Goal: Task Accomplishment & Management: Manage account settings

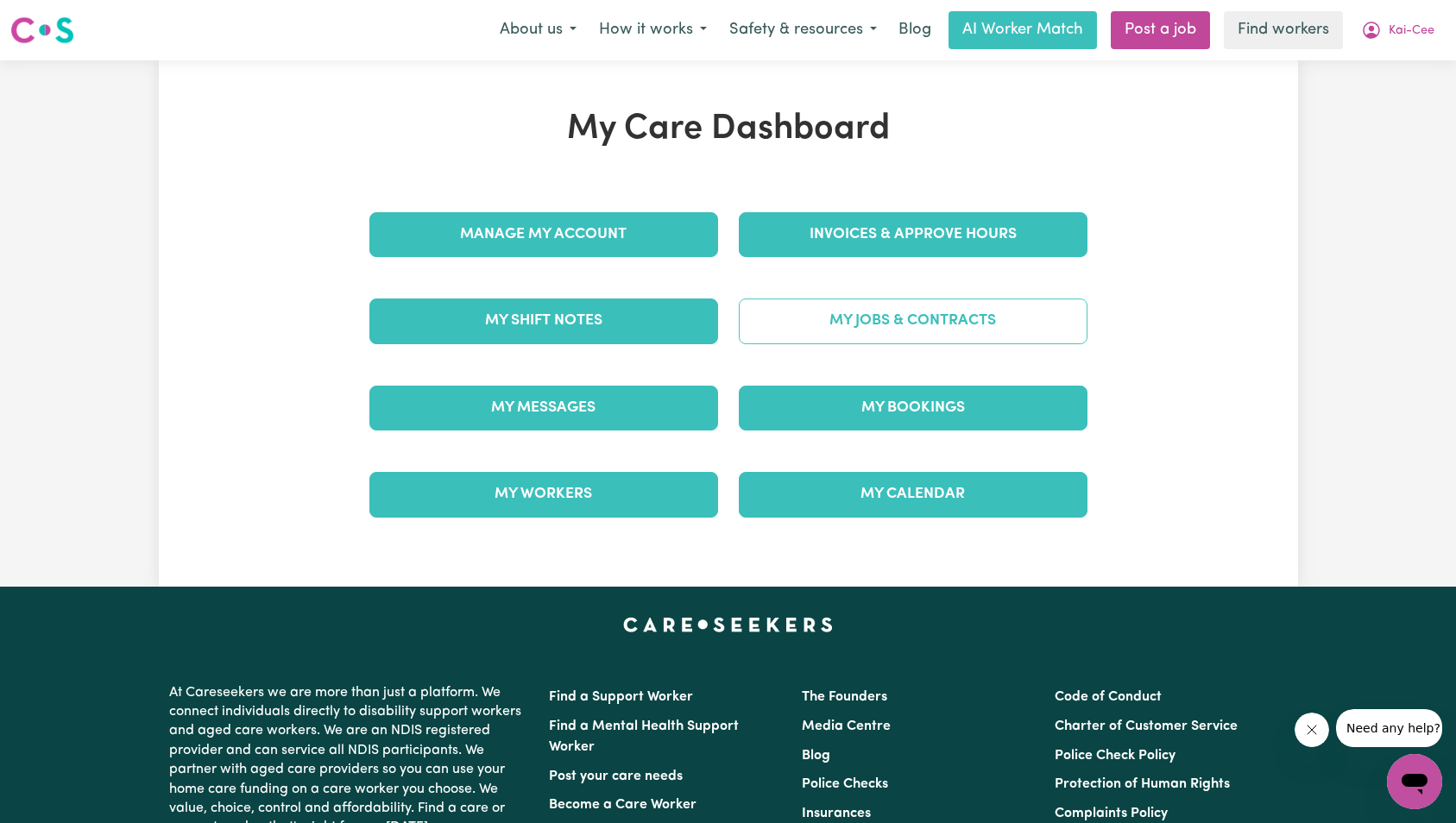
click at [1035, 315] on link "My Jobs & Contracts" at bounding box center [913, 321] width 349 height 45
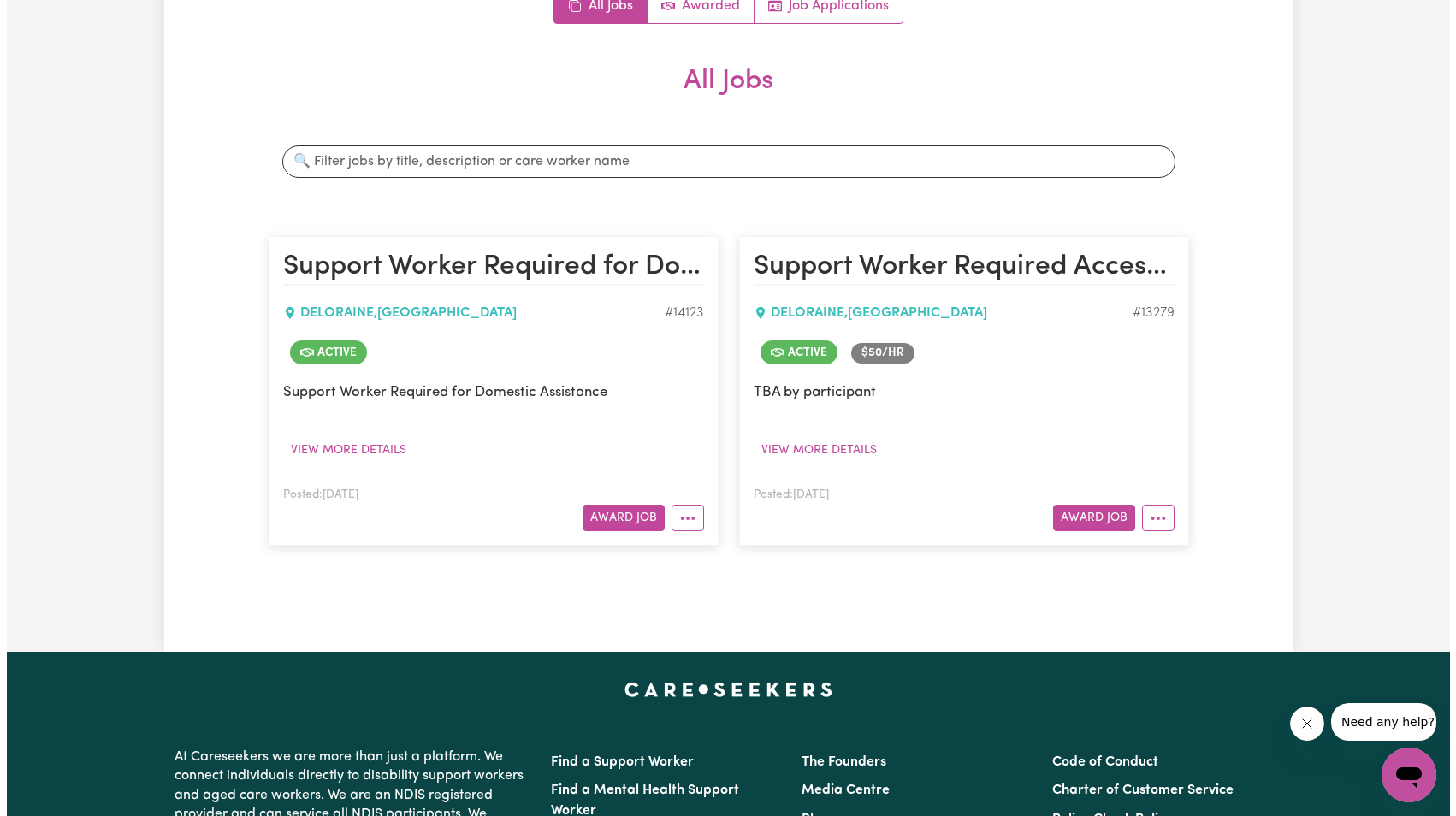
scroll to position [241, 0]
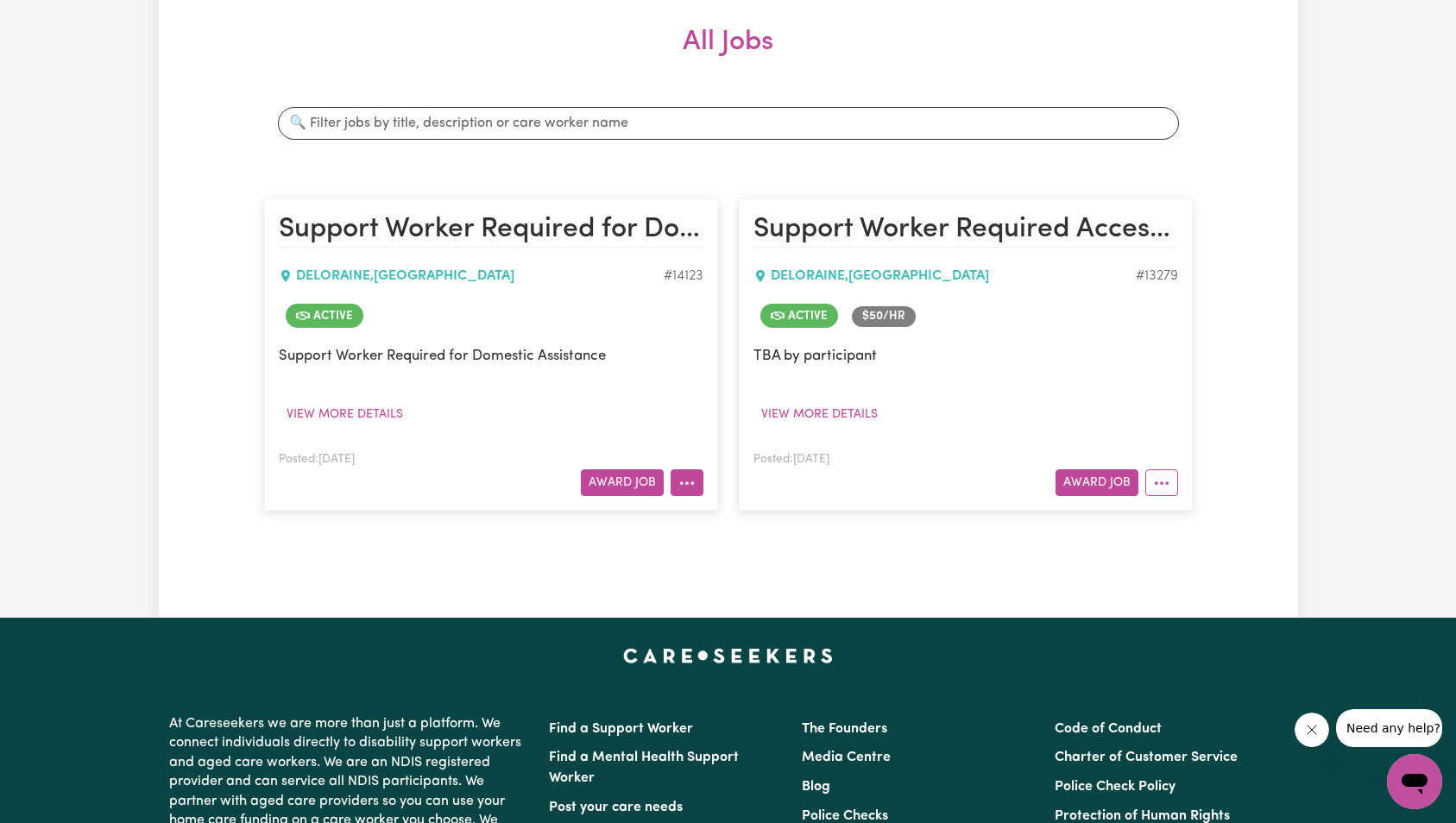
click at [687, 485] on icon "More options" at bounding box center [687, 483] width 17 height 17
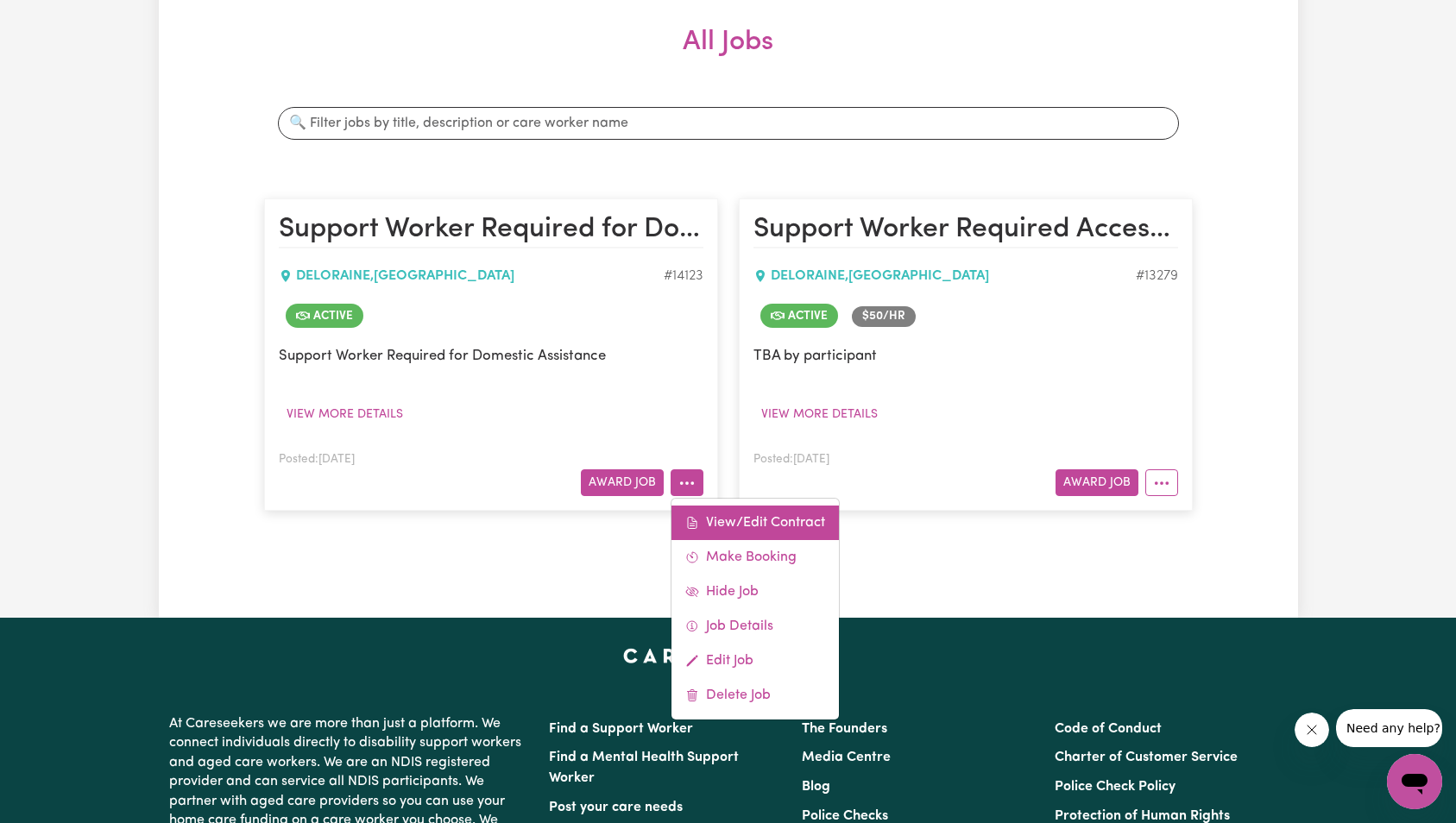
click at [728, 525] on link "View/Edit Contract" at bounding box center [755, 523] width 167 height 35
select select "WEEKDAY_DAYTIME"
select select "ASSISTANCE_SELF_CARE"
select select "ONE"
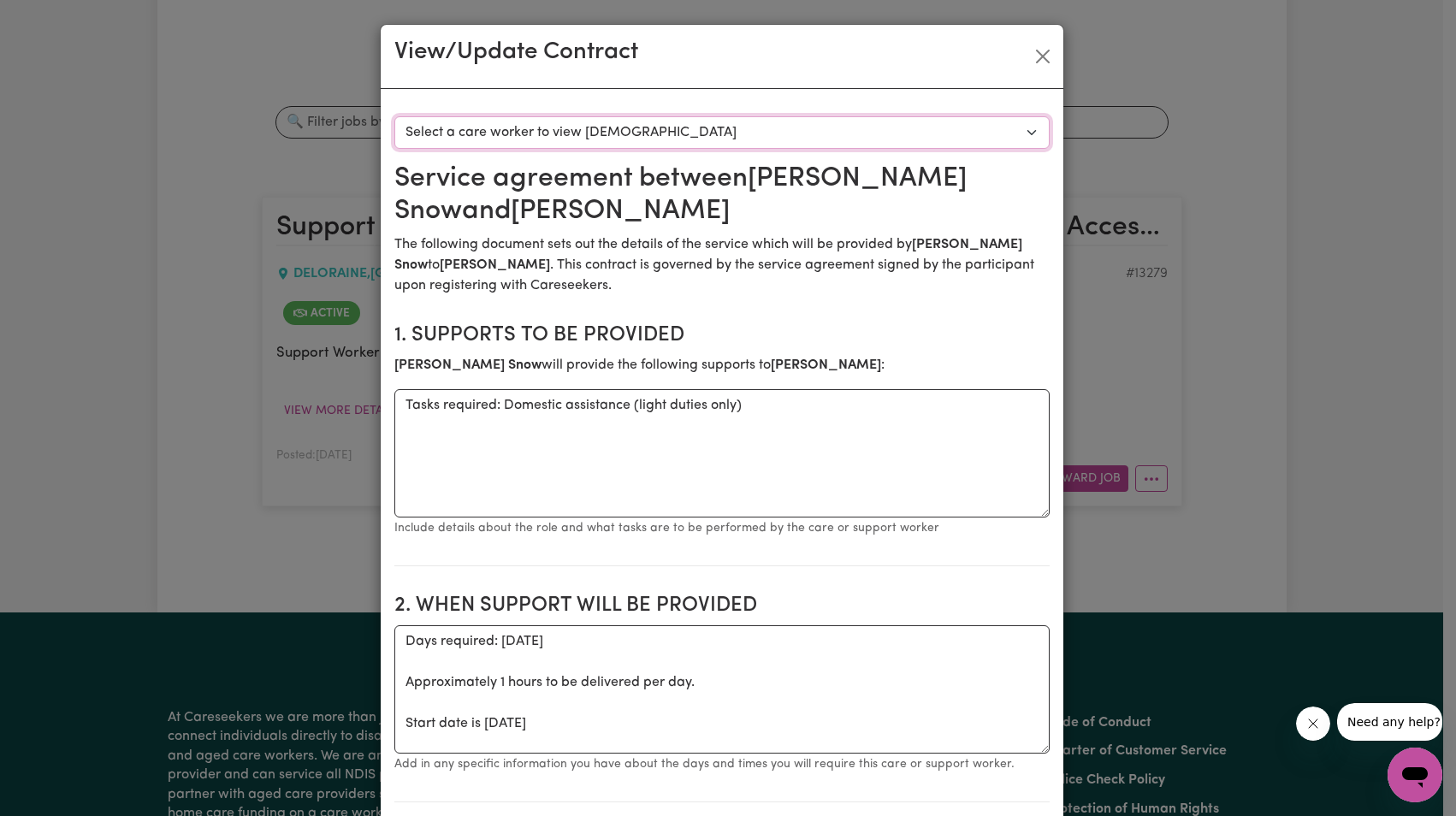
click at [838, 131] on select "Select a care worker to view [DEMOGRAPHIC_DATA] #10071 - [PERSON_NAME] (contrac…" at bounding box center [722, 132] width 655 height 33
select select "9683"
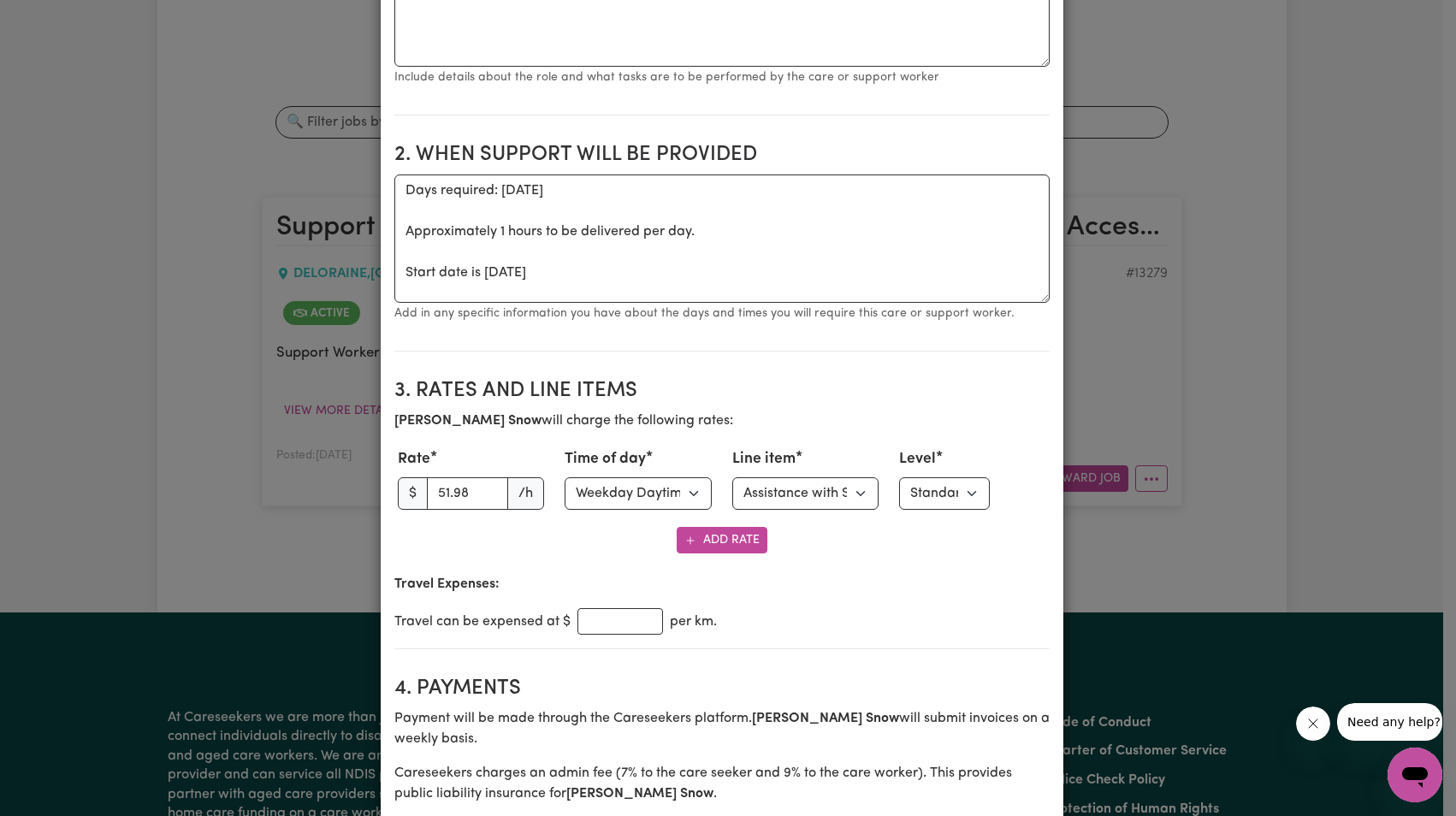
scroll to position [471, 0]
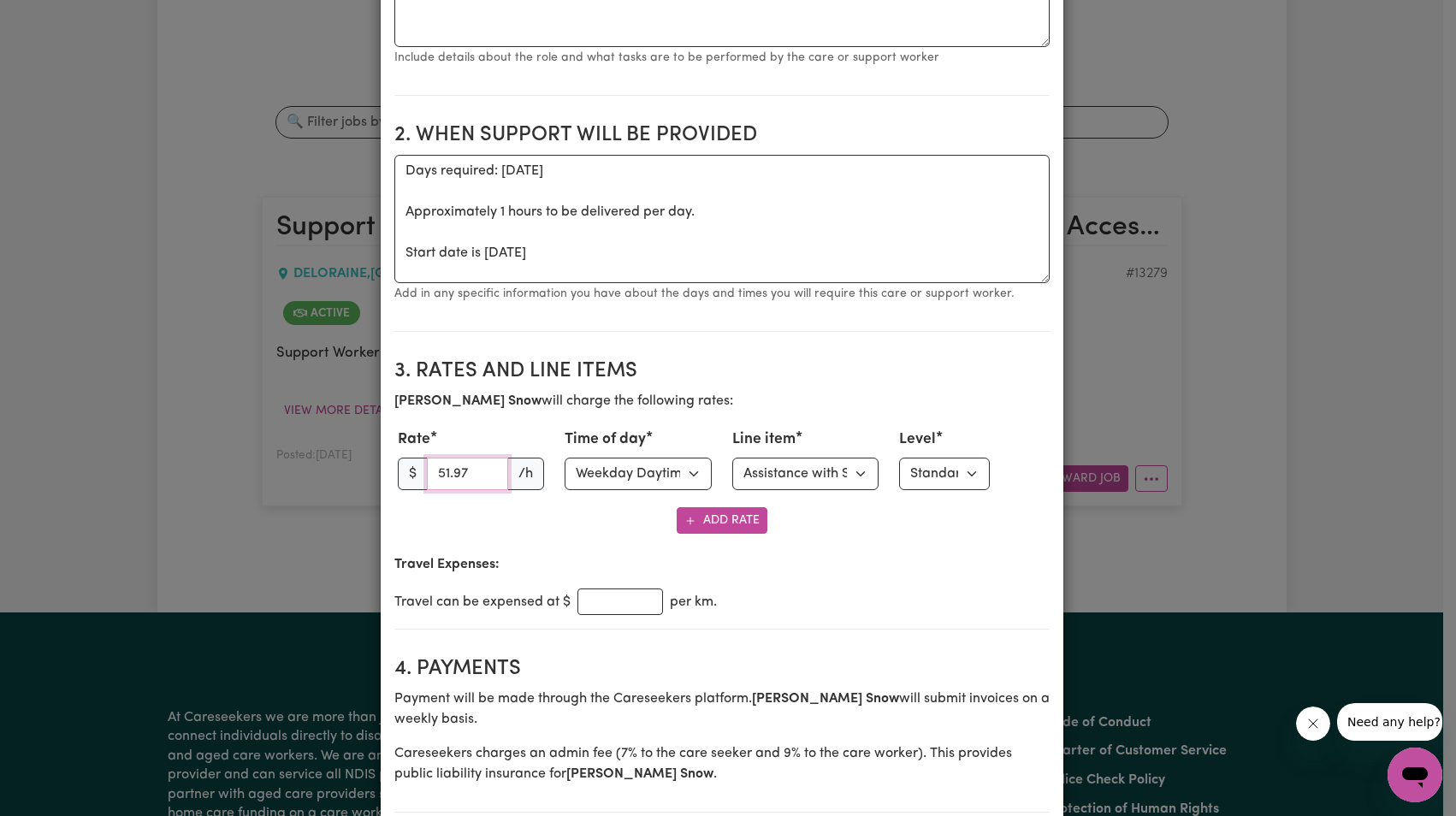
click at [484, 477] on input "51.97" at bounding box center [468, 474] width 82 height 33
type input "51.98"
click at [484, 471] on input "51.98" at bounding box center [468, 474] width 82 height 33
click at [462, 475] on input "51.98" at bounding box center [468, 474] width 82 height 33
click at [698, 520] on button "Add Rate" at bounding box center [721, 520] width 90 height 27
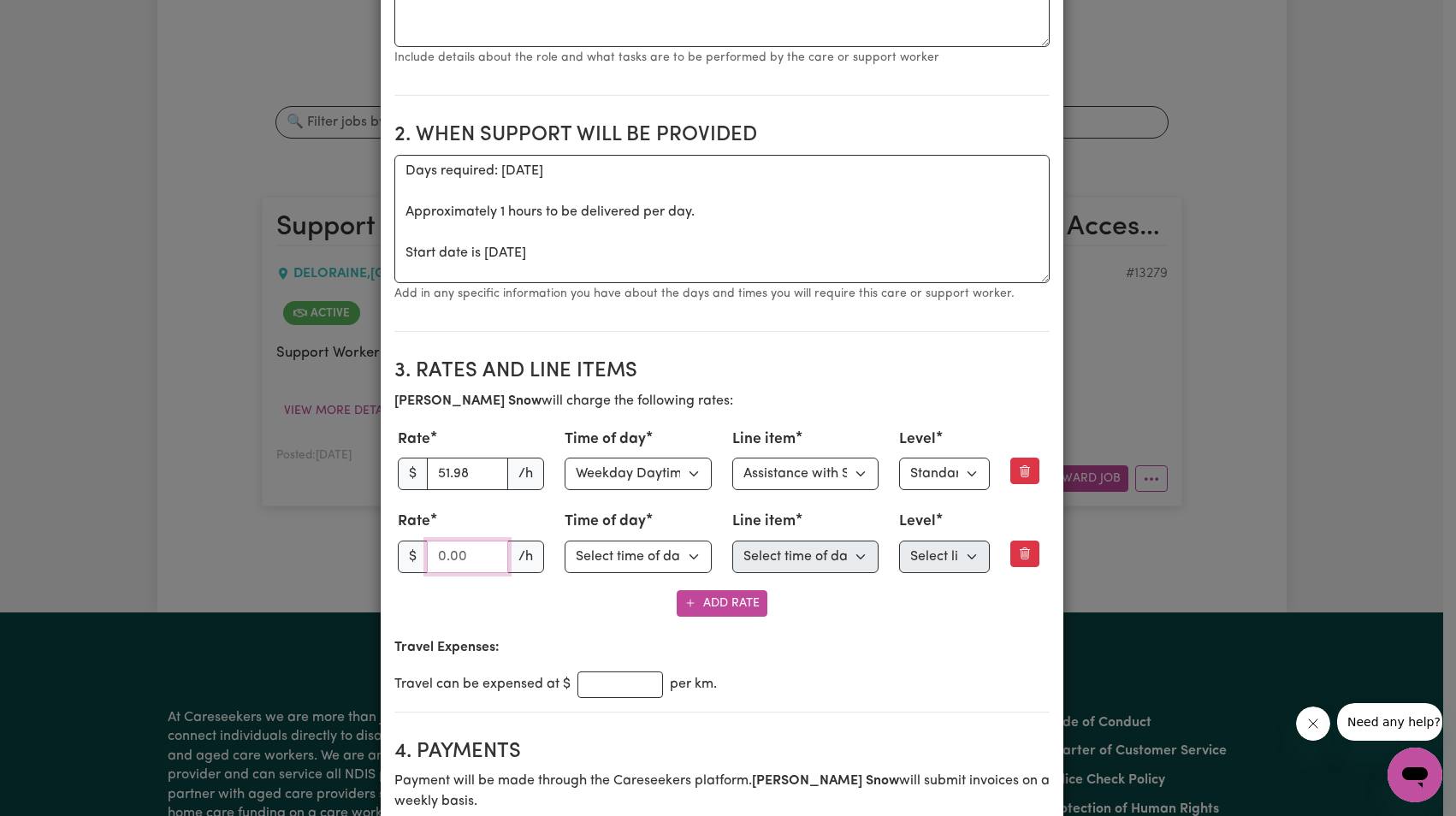
click at [450, 557] on input "number" at bounding box center [468, 556] width 82 height 33
paste input "51.98"
type input "51.98"
click at [592, 569] on select "Select time of day Weekday Daytime Weekday Evening [DATE] [DATE] Public Holiday…" at bounding box center [638, 556] width 147 height 33
select select "[DATE]"
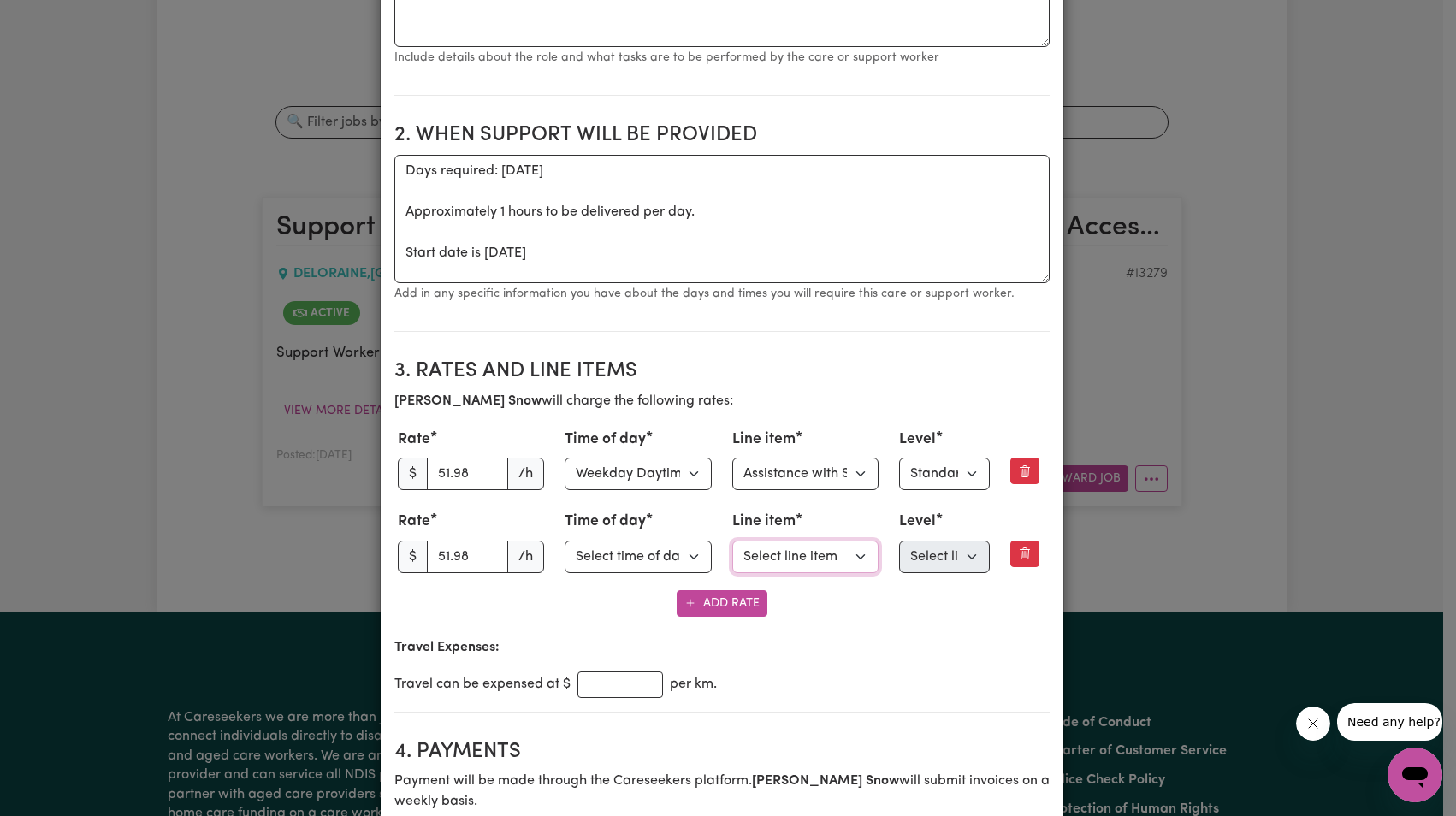
click at [793, 548] on select "Select line item Assistance with Self Care Activities Assistance with personal …" at bounding box center [806, 556] width 147 height 33
click at [852, 558] on select "Select line item Assistance with Self Care Activities Assistance with personal …" at bounding box center [806, 556] width 147 height 33
select select "ASSISTANCE_SELF_CARE"
click at [945, 552] on select "Select level Standard Level 1 High Intensity Level 2" at bounding box center [943, 556] width 90 height 33
select select "ONE"
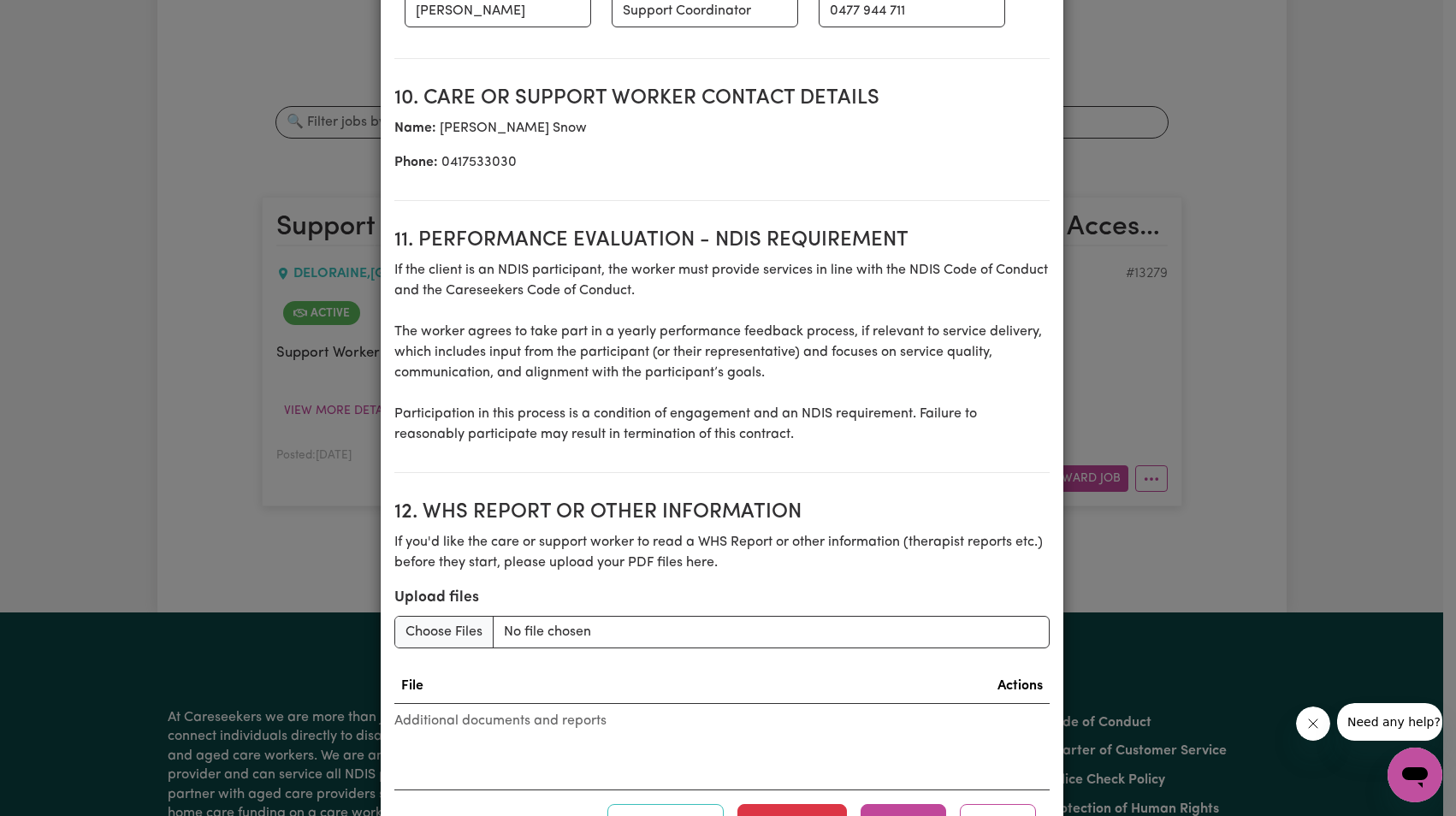
scroll to position [2296, 0]
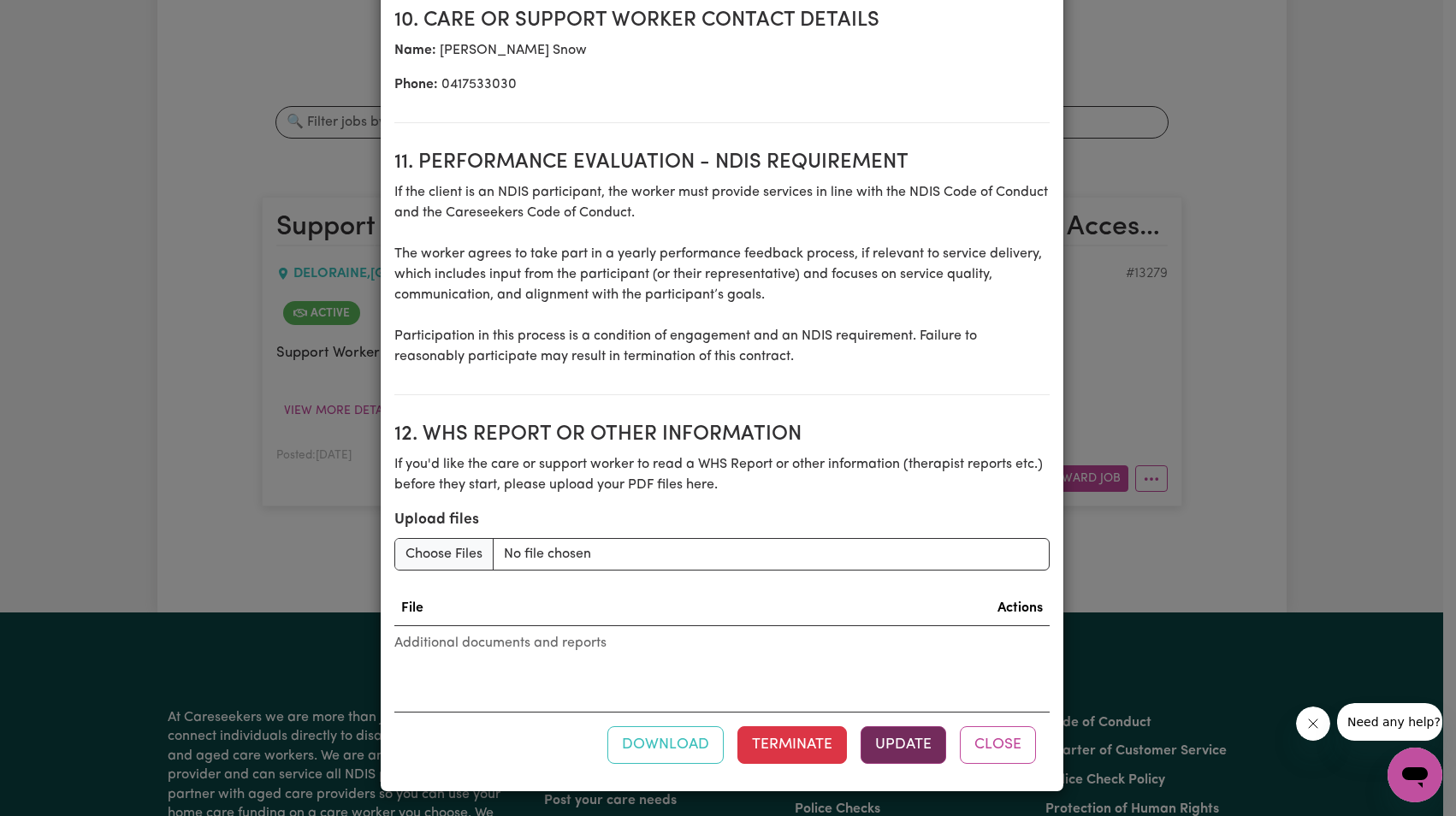
click at [882, 740] on button "Update" at bounding box center [903, 745] width 86 height 37
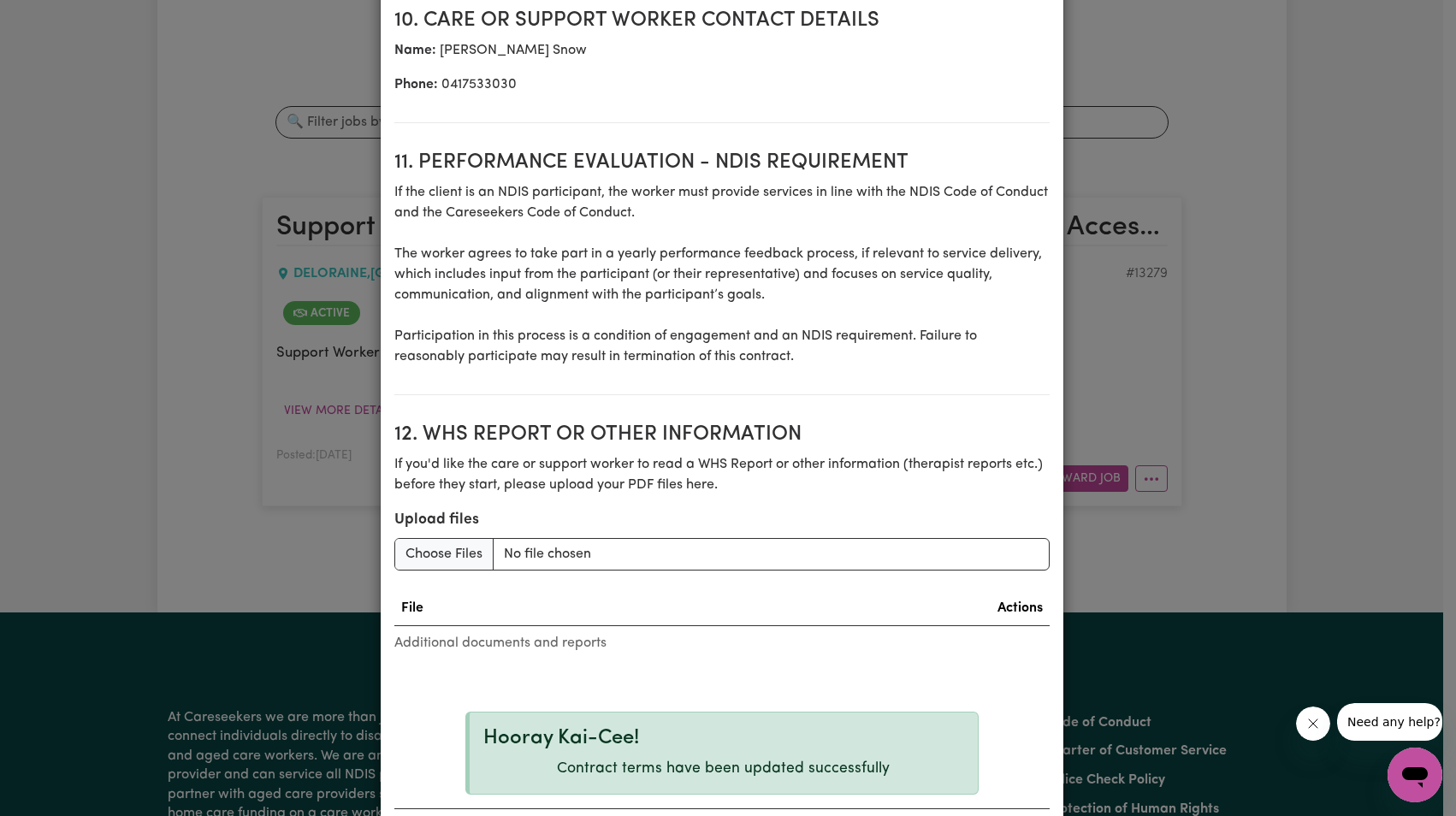
scroll to position [2393, 0]
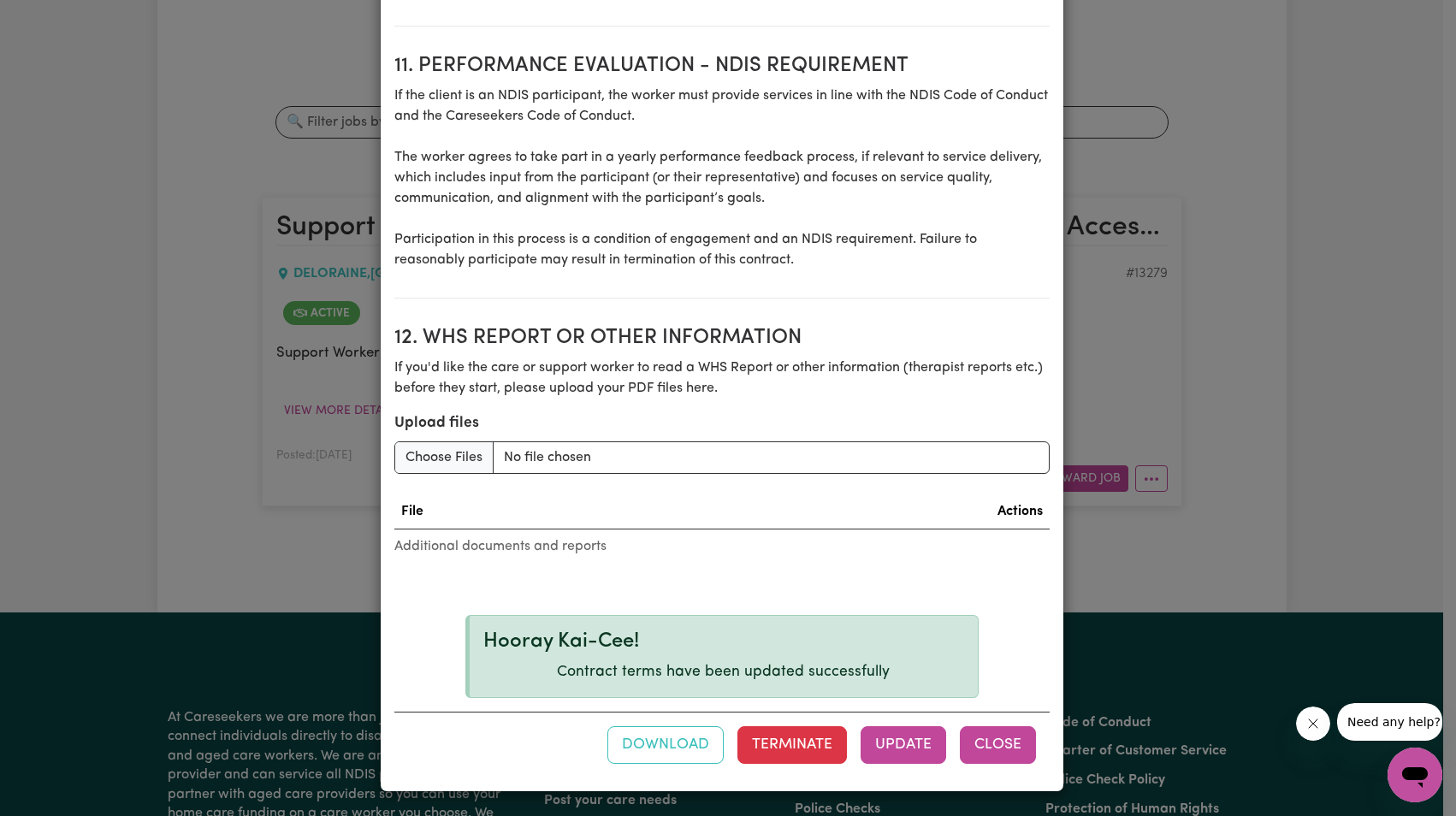
click at [983, 749] on button "Close" at bounding box center [998, 745] width 76 height 37
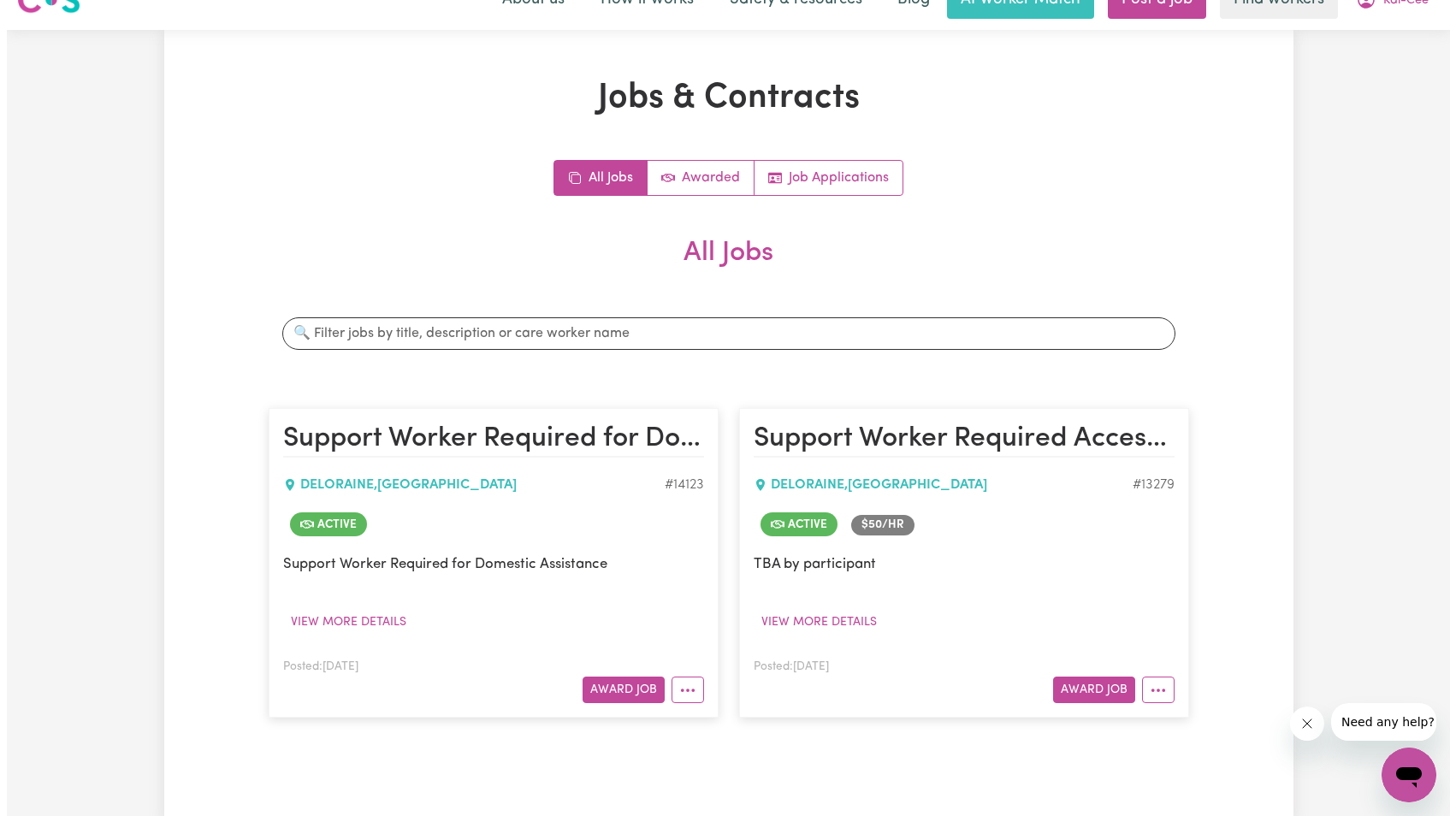
scroll to position [299, 0]
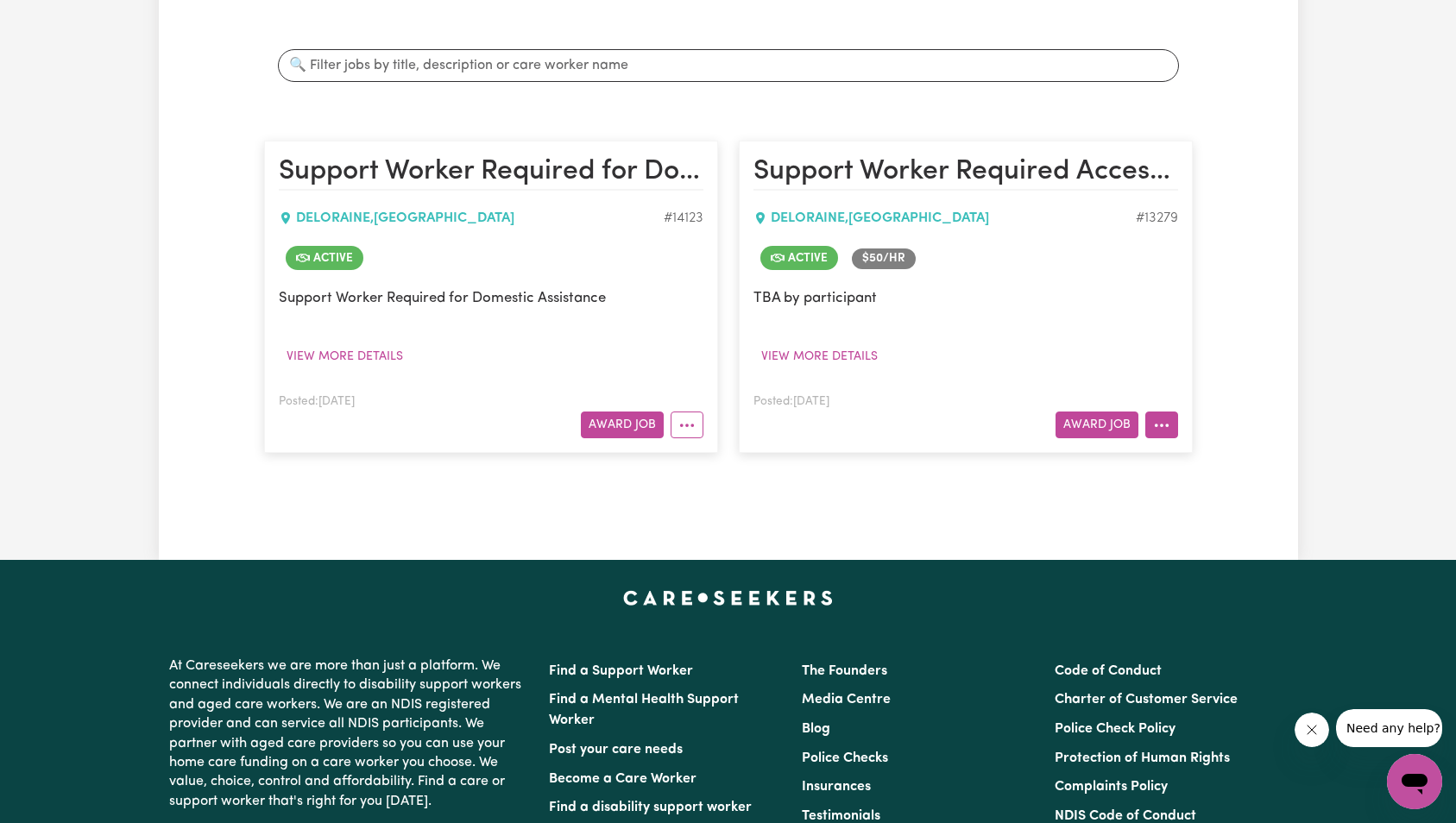
click at [1161, 434] on icon "More options" at bounding box center [1162, 425] width 17 height 17
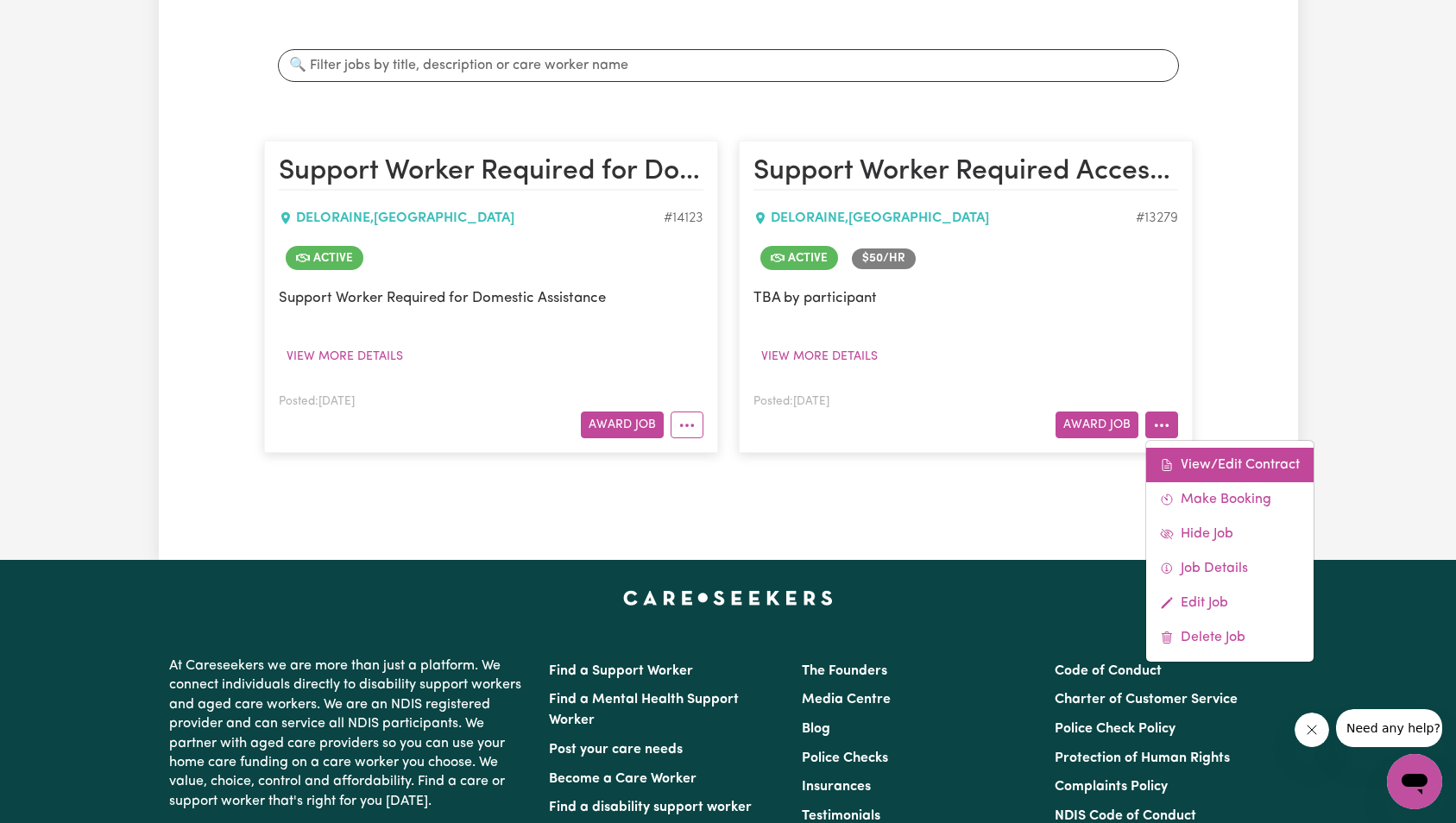
click at [1189, 453] on link "View/Edit Contract" at bounding box center [1230, 465] width 167 height 35
select select "WEEKDAY_DAYTIME"
select select "ASSISTANCE_SELF_CARE"
select select "ONE"
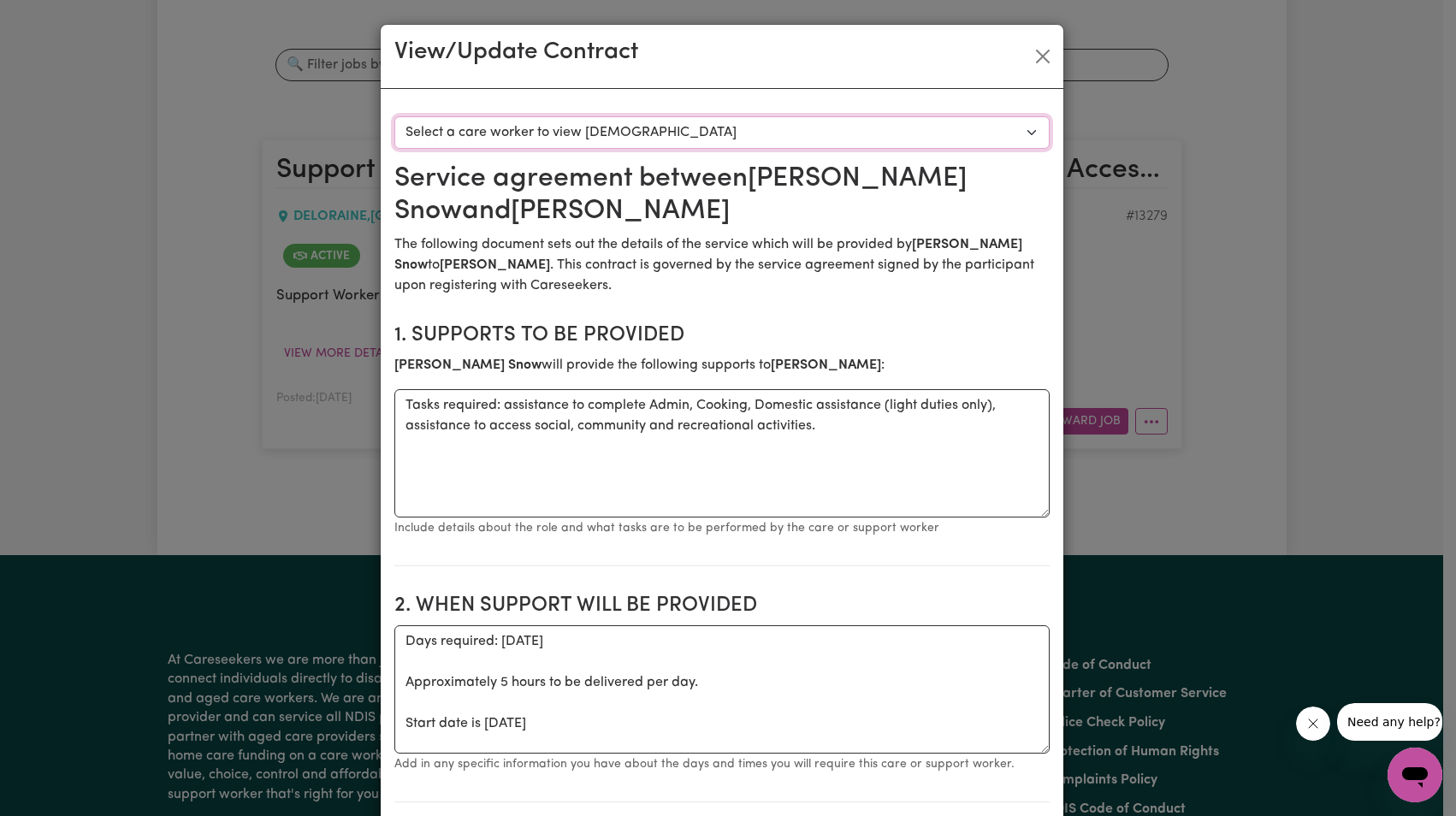
click at [927, 136] on select "Select a care worker to view [DEMOGRAPHIC_DATA] #9640 - [PERSON_NAME] (contract…" at bounding box center [722, 132] width 655 height 33
select select "9252"
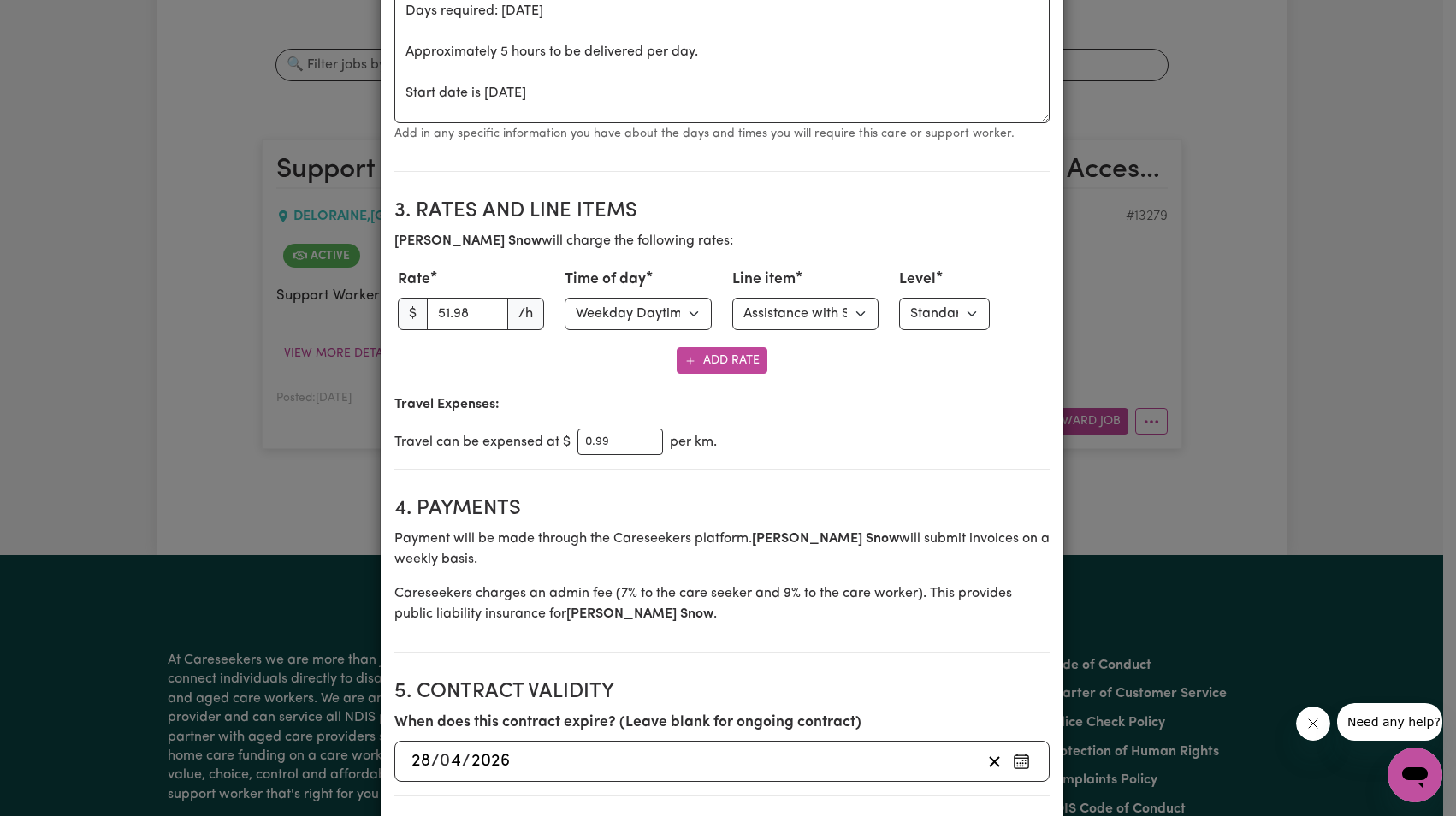
scroll to position [680, 0]
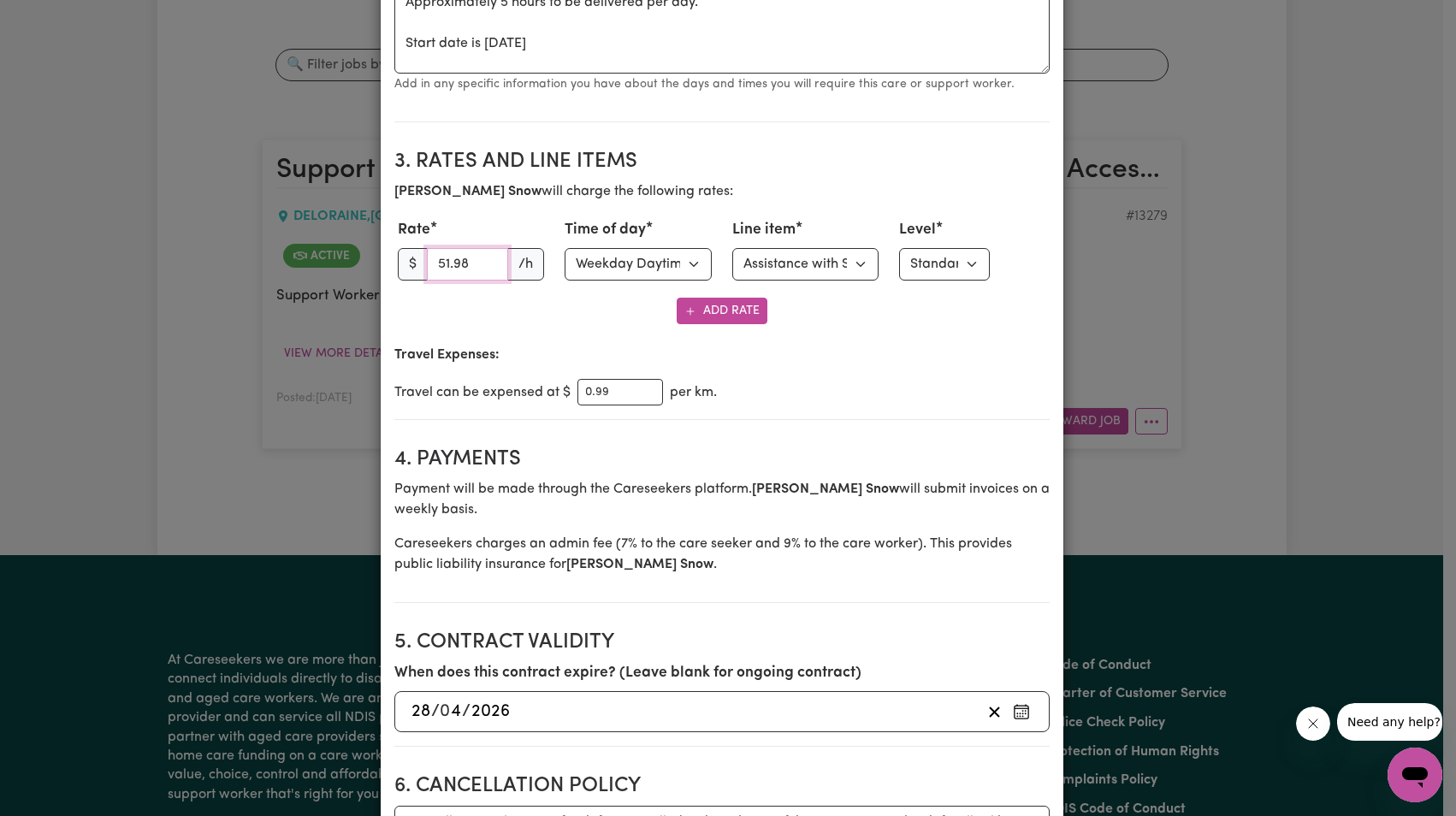
click at [468, 254] on input "51.98" at bounding box center [468, 264] width 82 height 33
click at [717, 311] on button "Add Rate" at bounding box center [721, 311] width 90 height 27
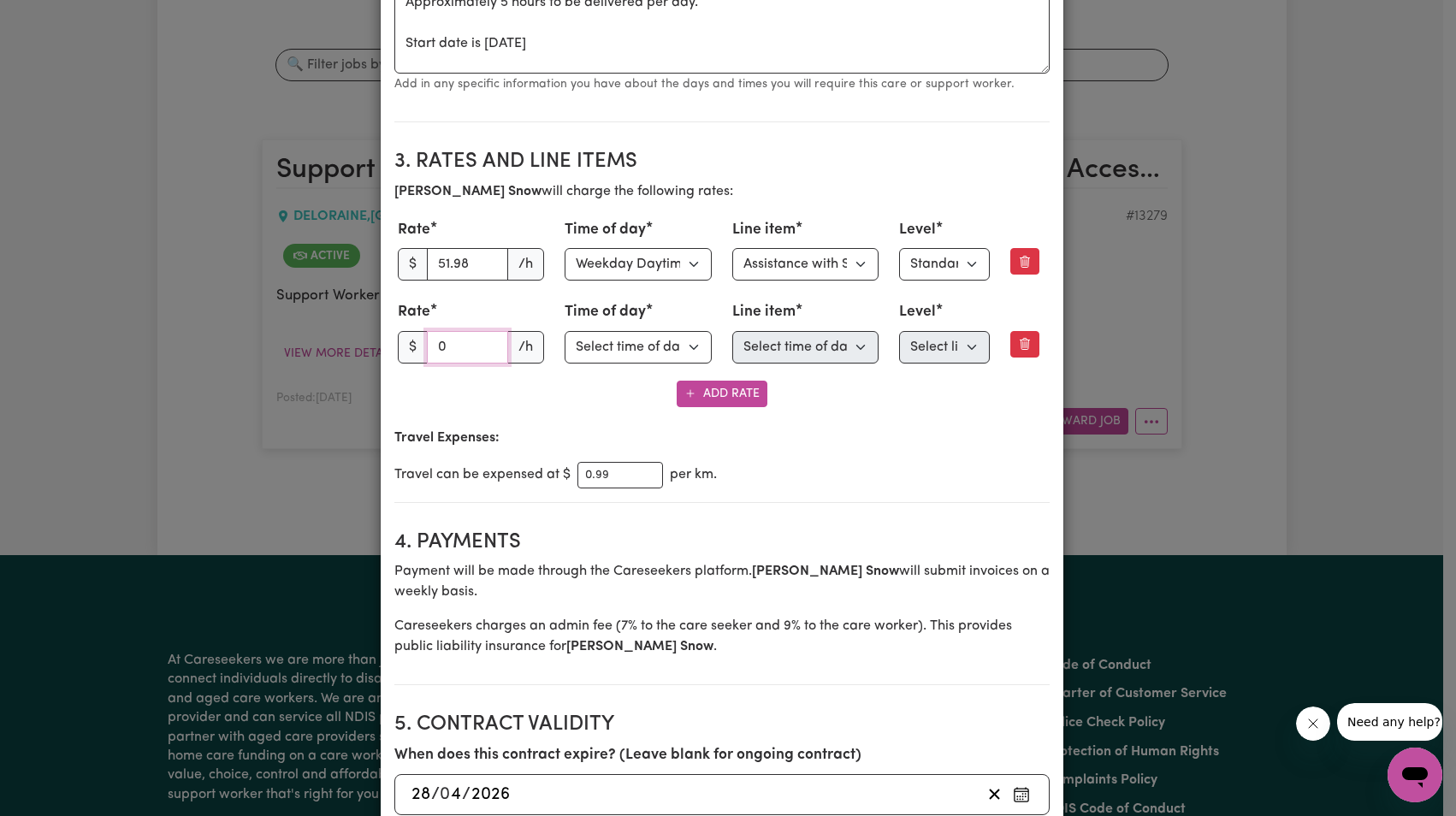
click at [488, 346] on input "0" at bounding box center [468, 347] width 82 height 33
click at [447, 347] on input "0" at bounding box center [468, 347] width 82 height 33
paste input "51.98"
type input "51.98"
click at [661, 353] on select "Select time of day Weekday Daytime Weekday Evening [DATE] [DATE] Public Holiday…" at bounding box center [638, 347] width 147 height 33
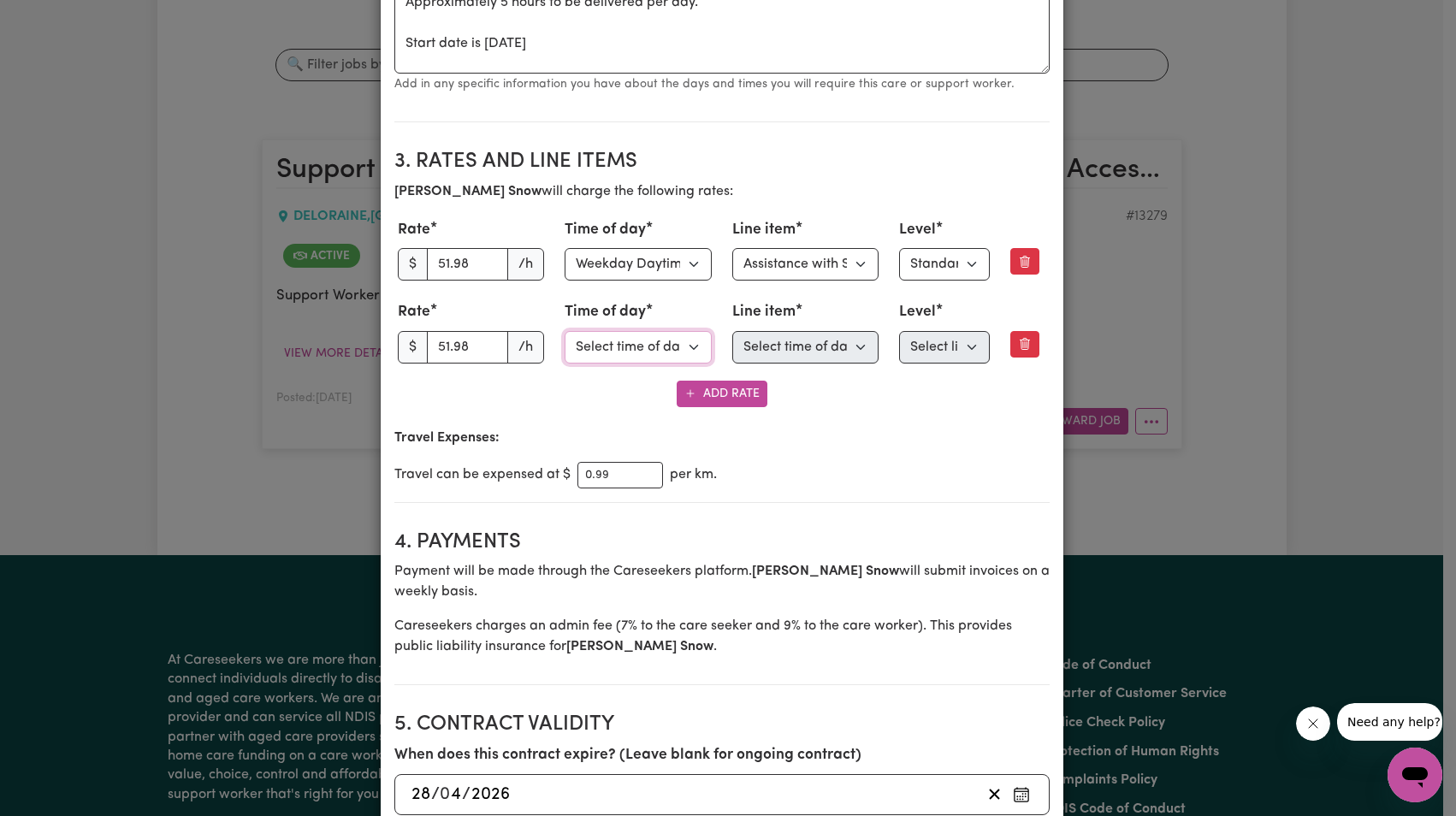
select select "[DATE]"
click at [797, 338] on select "Select line item Assistance with Self Care Activities Assistance with personal …" at bounding box center [806, 347] width 147 height 33
select select "ASSISTANCE_SELF_CARE"
click at [841, 244] on div "Line item Select line item Assistance with Self Care Activities Assistance with…" at bounding box center [806, 249] width 147 height 61
click at [824, 262] on select "Select line item Assistance with Self Care Activities Assistance with personal …" at bounding box center [806, 264] width 147 height 33
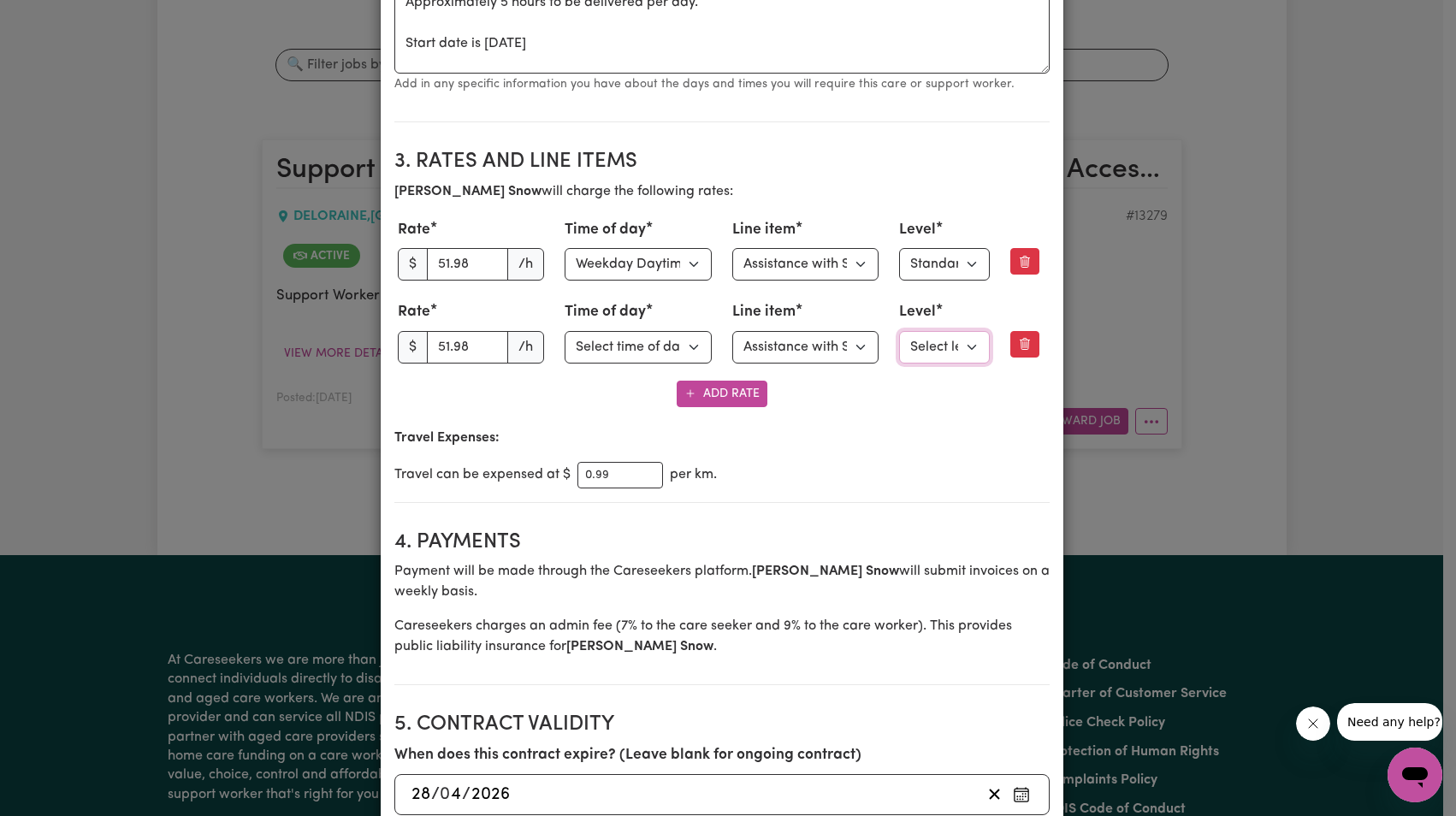
click at [929, 343] on select "Select level Standard Level 1 High Intensity Level 2" at bounding box center [943, 347] width 90 height 33
select select "ONE"
click at [894, 489] on section "3. Rates and Line Items [PERSON_NAME] will charge the following rates: Rate $ 5…" at bounding box center [722, 319] width 655 height 367
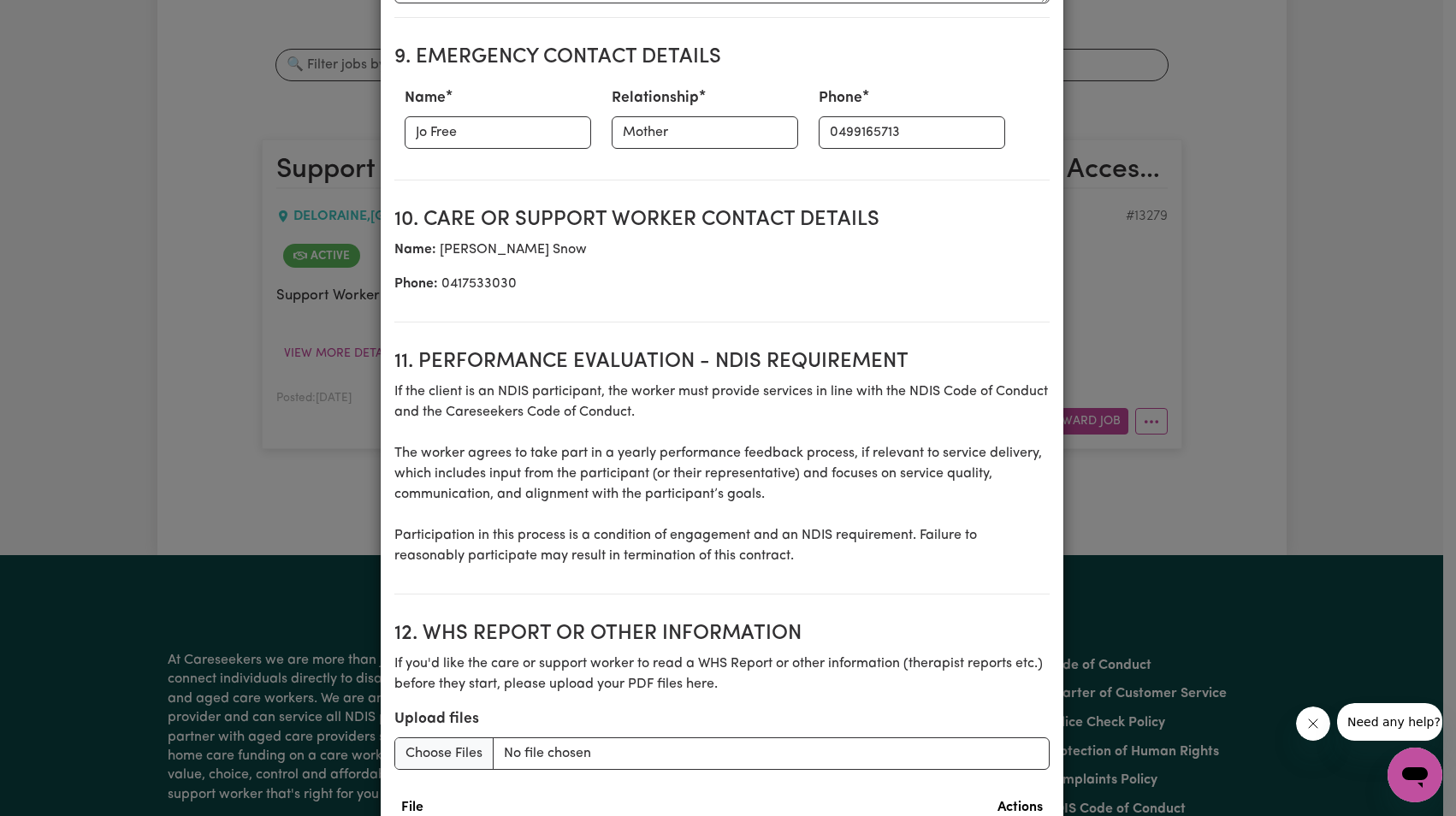
scroll to position [2296, 0]
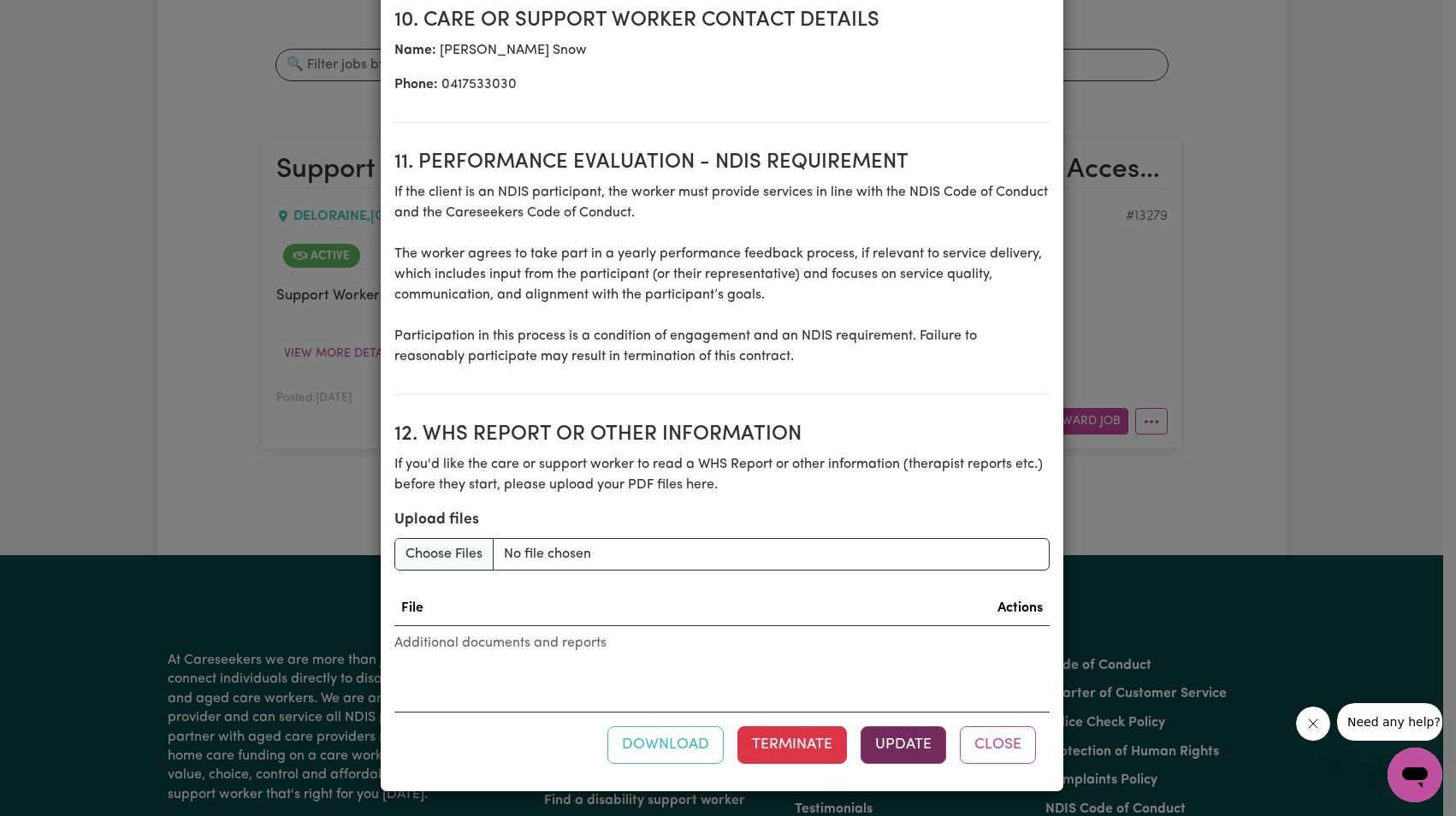
click at [889, 740] on button "Update" at bounding box center [903, 745] width 86 height 37
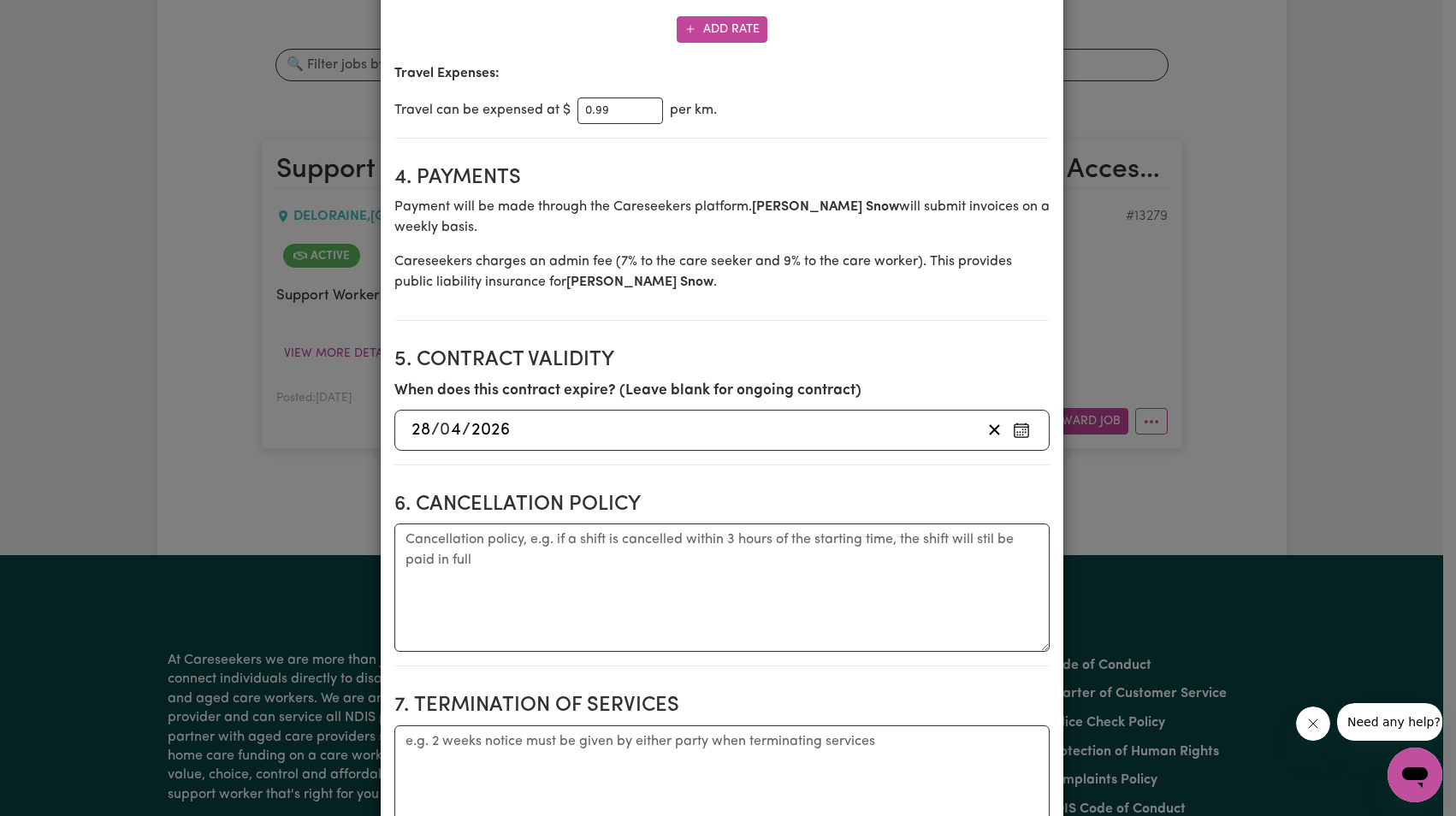
scroll to position [0, 0]
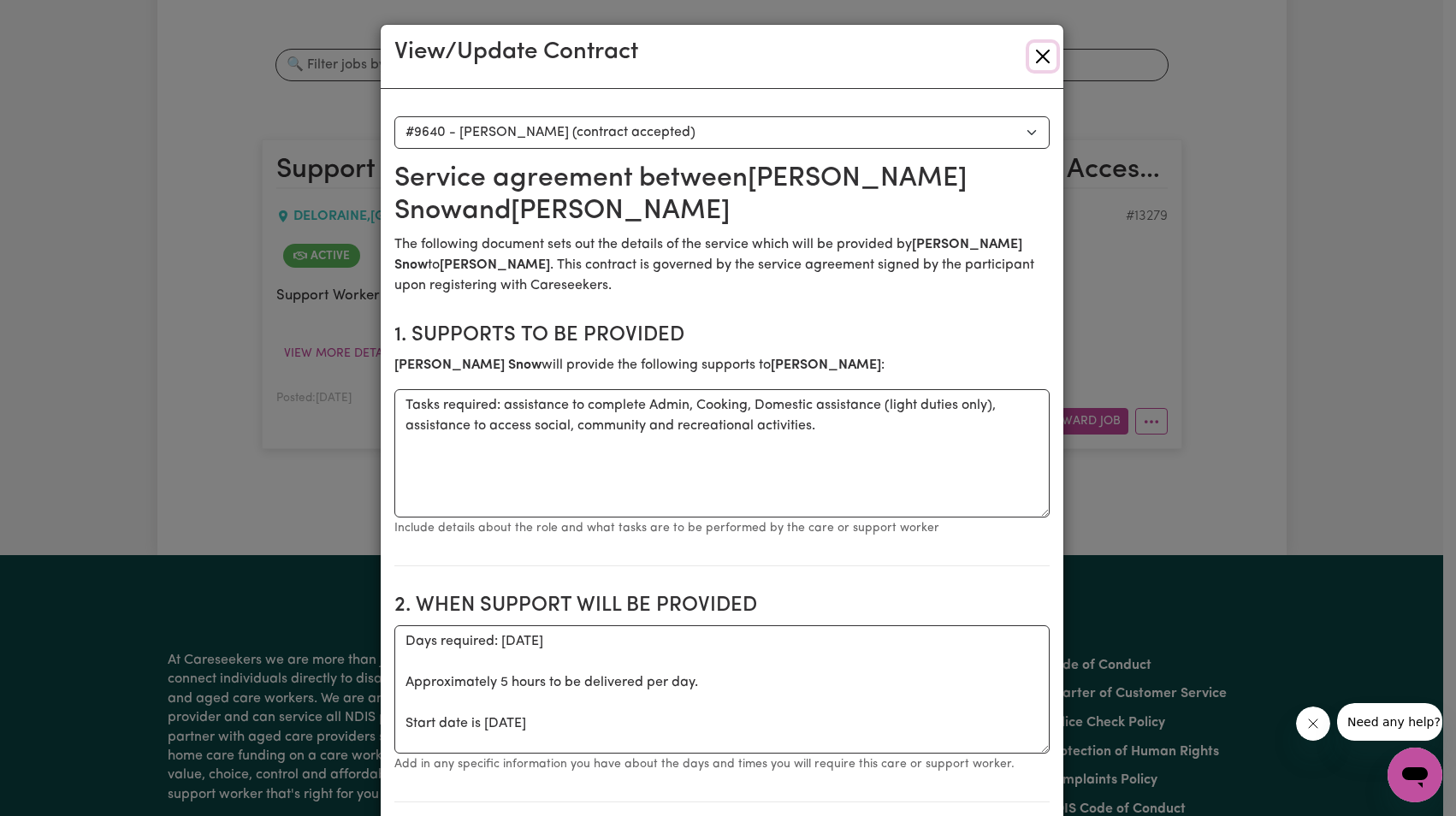
click at [1045, 59] on button "Close" at bounding box center [1042, 56] width 27 height 27
